Goal: Task Accomplishment & Management: Complete application form

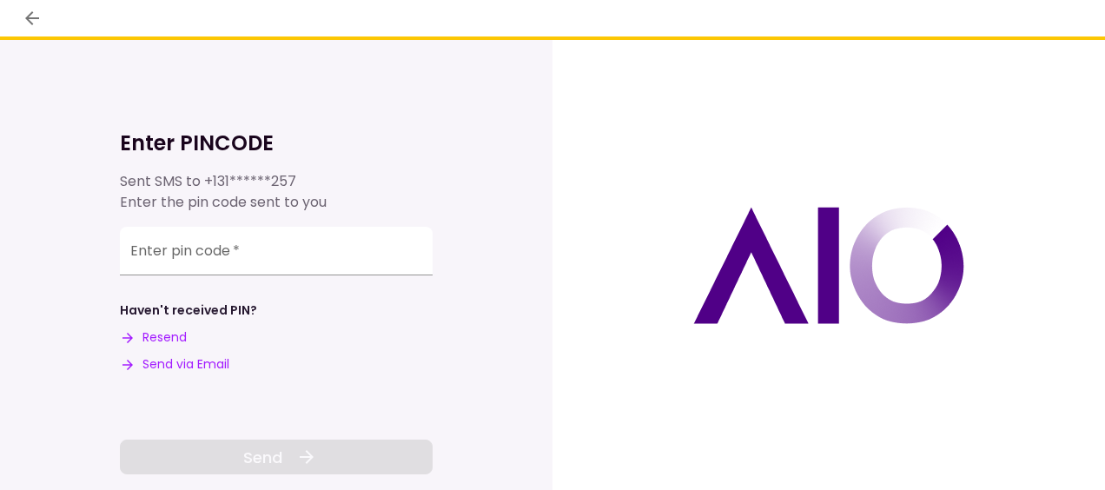
click at [216, 288] on div "Enter pin code   * Haven't received PIN? Resend Send via Email" at bounding box center [276, 300] width 313 height 147
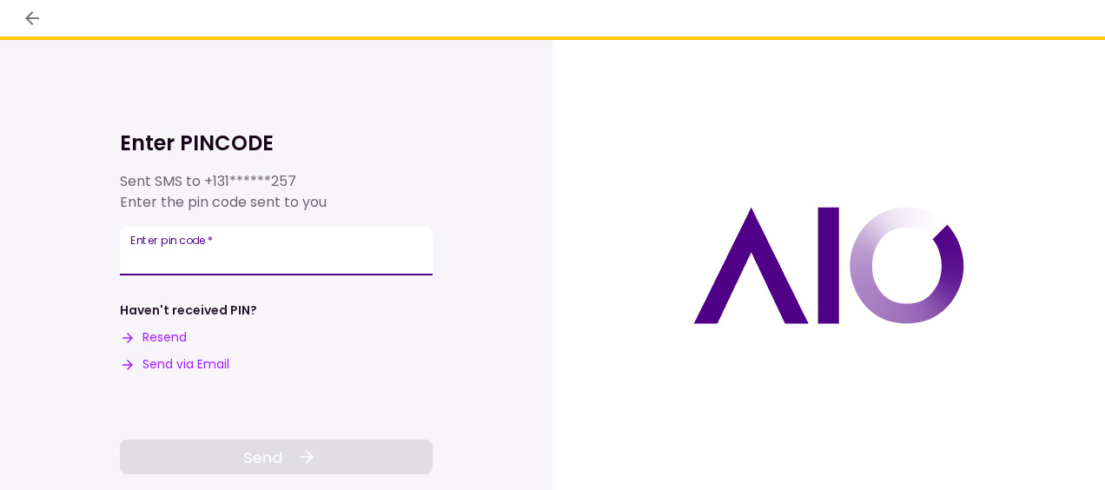
click at [206, 255] on input "Enter pin code   *" at bounding box center [276, 251] width 313 height 49
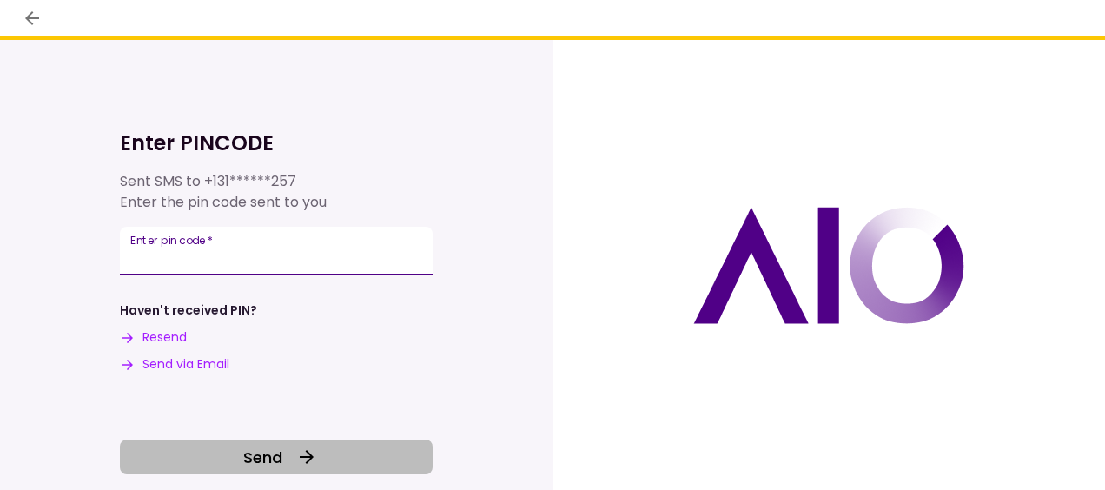
type input "******"
click at [261, 456] on span "Send" at bounding box center [262, 457] width 39 height 23
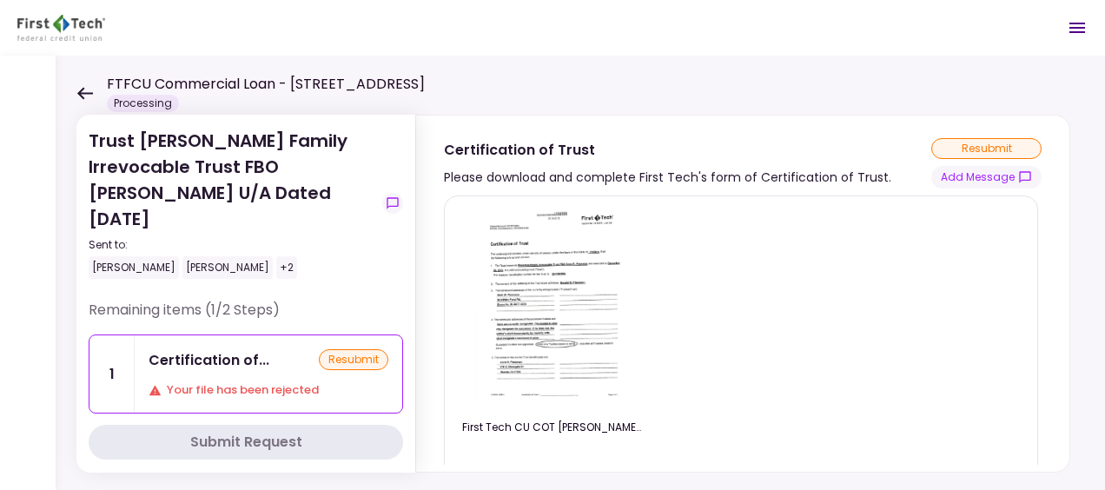
click at [347, 349] on div "resubmit" at bounding box center [353, 359] width 69 height 21
click at [231, 347] on div "Certification of... resubmit Your file has been rejected" at bounding box center [269, 373] width 268 height 77
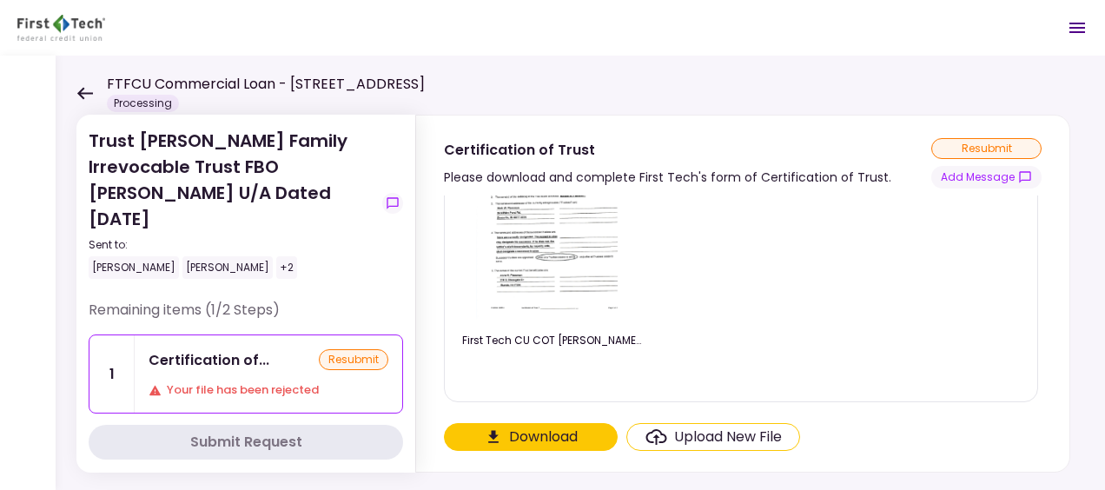
scroll to position [148, 0]
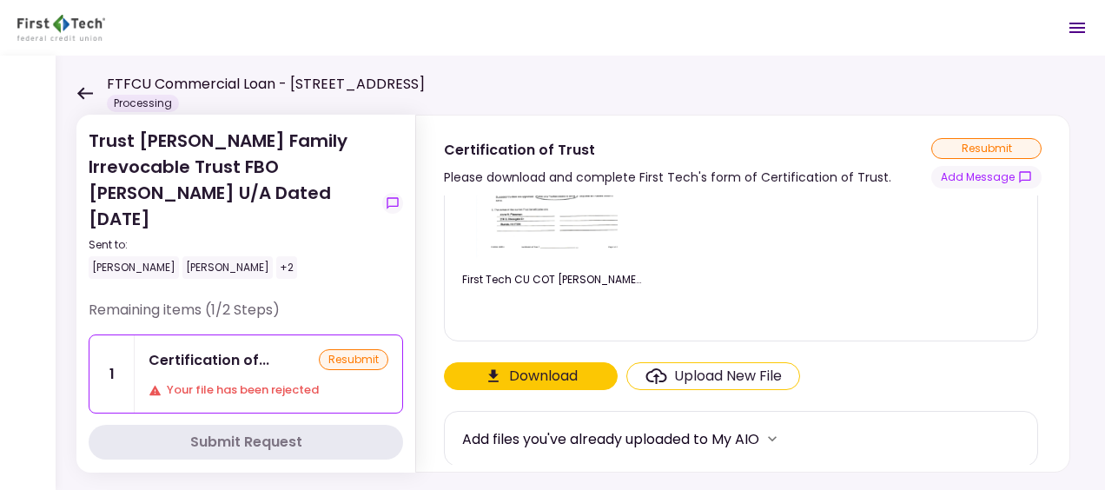
click at [704, 375] on div "Upload New File" at bounding box center [728, 376] width 108 height 21
click at [0, 0] on input "Upload New File" at bounding box center [0, 0] width 0 height 0
click at [697, 377] on div "Upload New File" at bounding box center [728, 376] width 108 height 21
click at [0, 0] on input "Upload New File" at bounding box center [0, 0] width 0 height 0
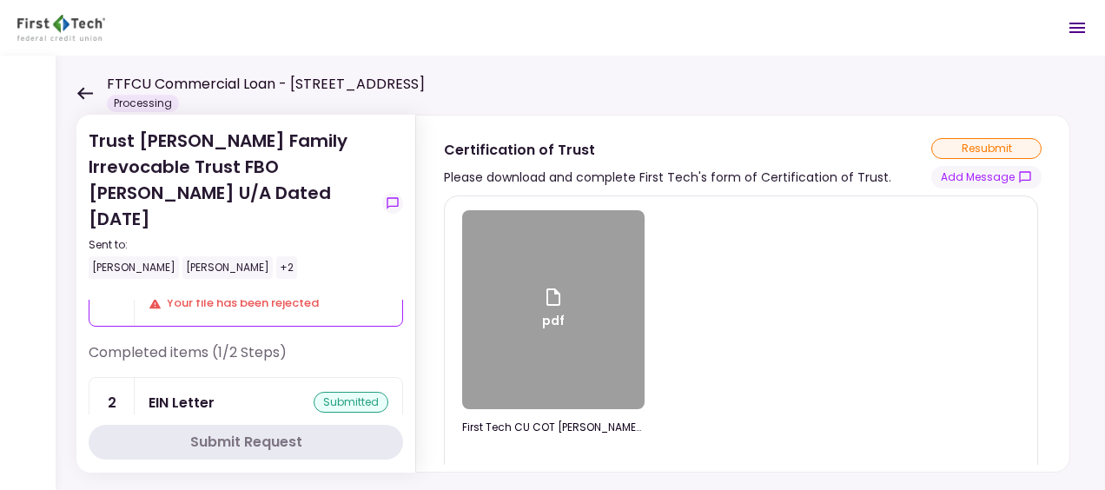
scroll to position [148, 0]
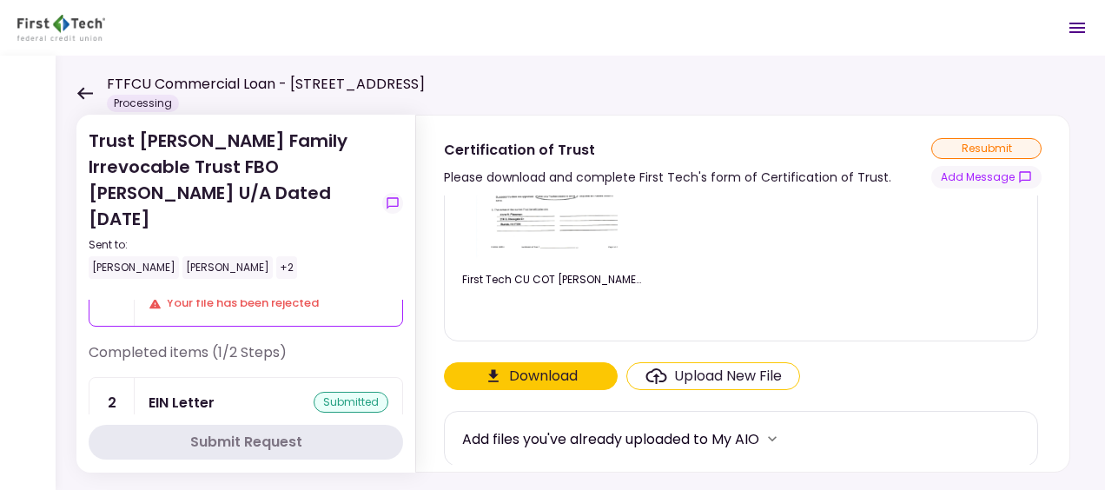
click at [717, 376] on div "Upload New File" at bounding box center [728, 376] width 108 height 21
click at [0, 0] on input "Upload New File" at bounding box center [0, 0] width 0 height 0
click at [717, 374] on div "Upload New File" at bounding box center [728, 376] width 108 height 21
click at [0, 0] on input "Upload New File" at bounding box center [0, 0] width 0 height 0
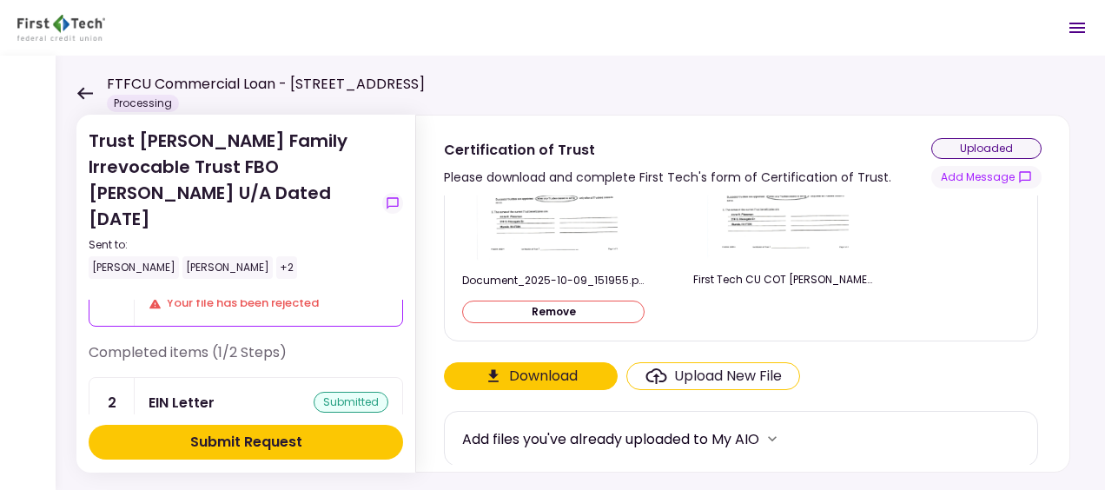
click at [279, 440] on div "Submit Request" at bounding box center [246, 442] width 112 height 21
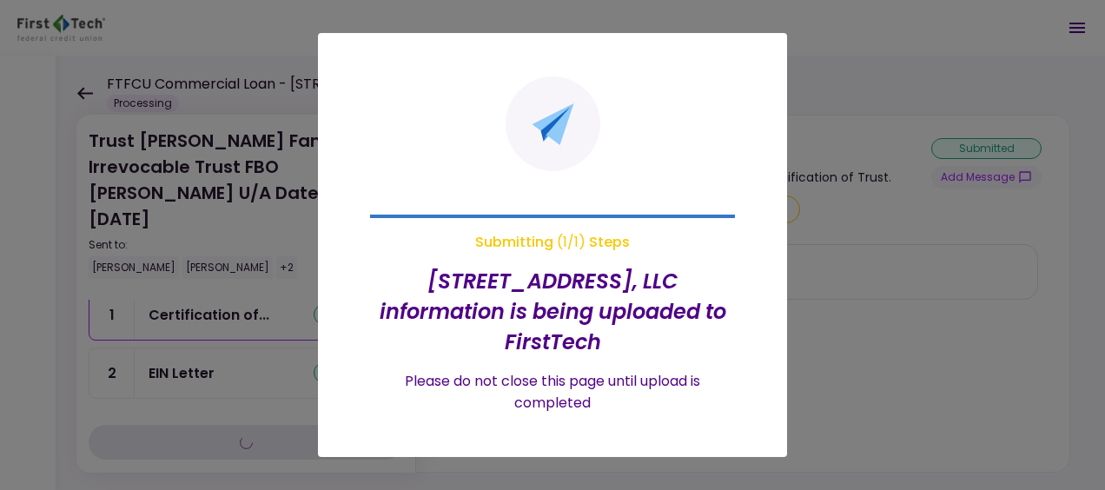
scroll to position [0, 0]
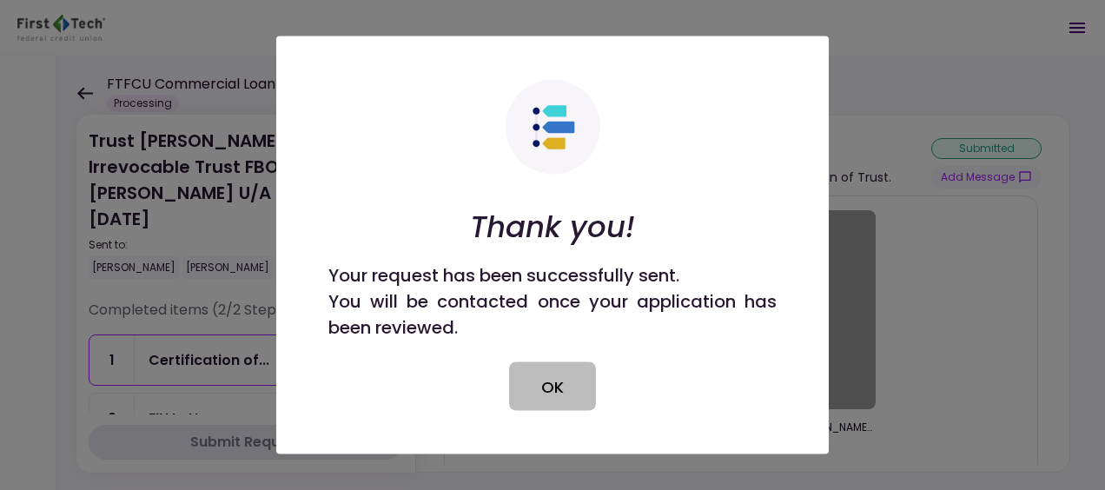
click at [532, 380] on button "OK" at bounding box center [552, 386] width 87 height 49
